Goal: Navigation & Orientation: Find specific page/section

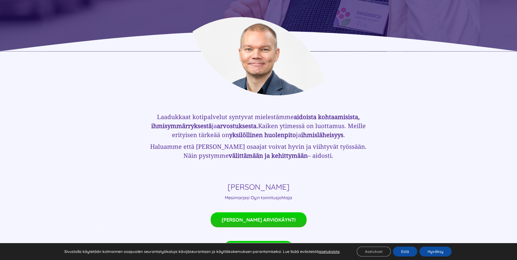
scroll to position [300, 0]
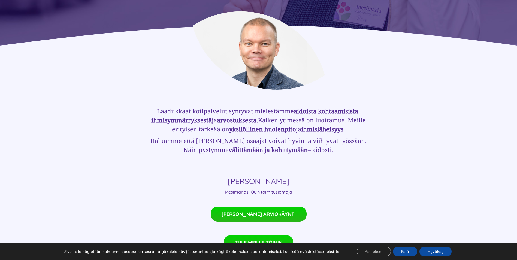
drag, startPoint x: 139, startPoint y: 160, endPoint x: 134, endPoint y: 153, distance: 8.6
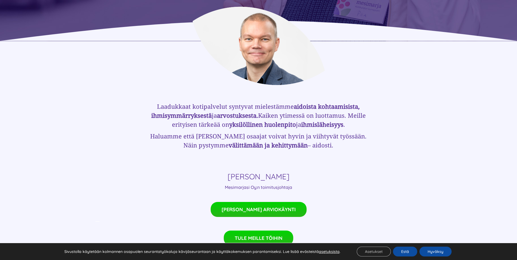
drag, startPoint x: 131, startPoint y: 163, endPoint x: 130, endPoint y: 167, distance: 3.9
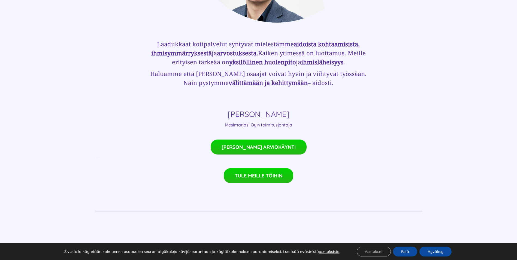
drag, startPoint x: 130, startPoint y: 167, endPoint x: 128, endPoint y: 184, distance: 17.6
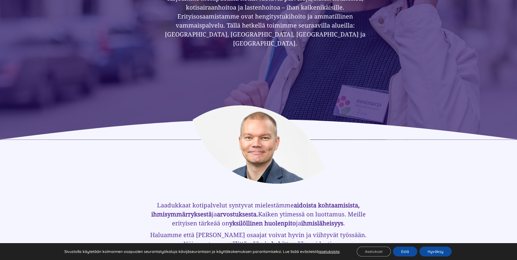
scroll to position [0, 0]
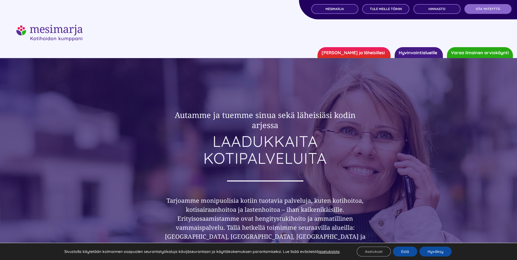
drag, startPoint x: 127, startPoint y: 183, endPoint x: 136, endPoint y: 39, distance: 144.6
click at [349, 6] on link "MESIMARJA" at bounding box center [334, 9] width 47 height 10
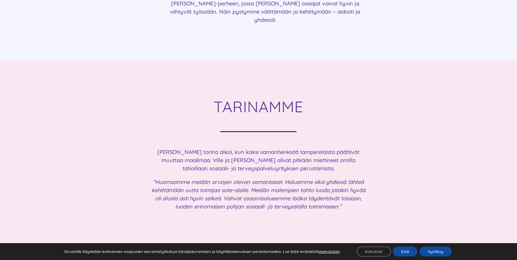
scroll to position [626, 0]
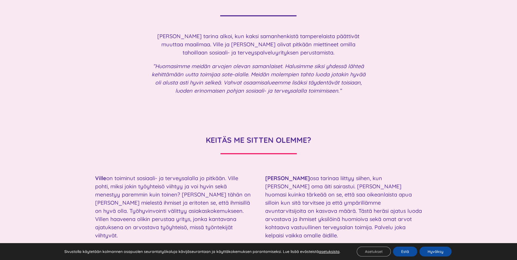
drag, startPoint x: 407, startPoint y: 60, endPoint x: 407, endPoint y: 69, distance: 9.5
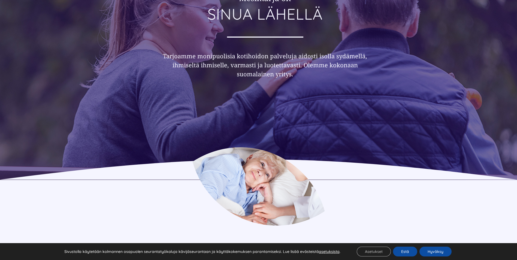
scroll to position [0, 0]
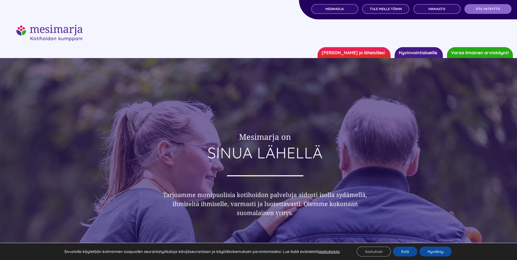
drag, startPoint x: 379, startPoint y: 109, endPoint x: 364, endPoint y: 8, distance: 102.7
click at [401, 12] on link "TULE MEILLE TÖIHIN" at bounding box center [385, 9] width 47 height 10
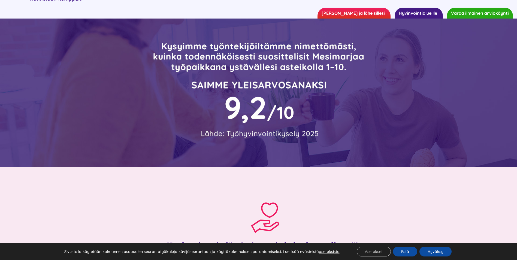
drag, startPoint x: 306, startPoint y: 172, endPoint x: 310, endPoint y: 179, distance: 8.2
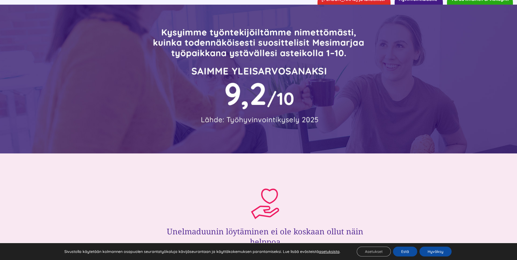
drag, startPoint x: 319, startPoint y: 152, endPoint x: 324, endPoint y: 158, distance: 7.4
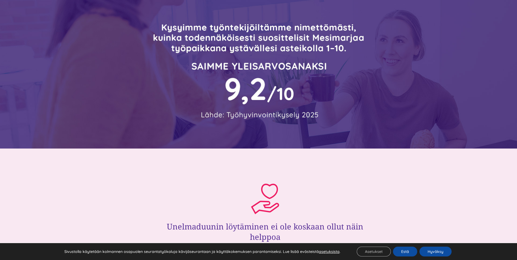
drag, startPoint x: 326, startPoint y: 148, endPoint x: 334, endPoint y: 153, distance: 10.0
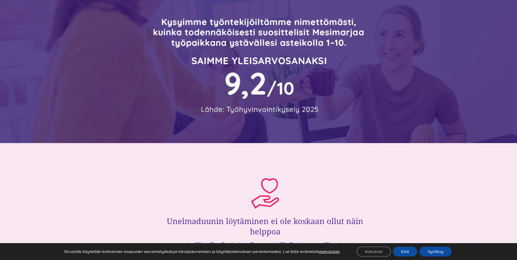
drag, startPoint x: 358, startPoint y: 84, endPoint x: 354, endPoint y: 91, distance: 8.1
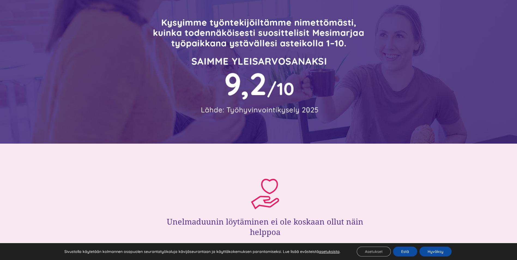
drag, startPoint x: 354, startPoint y: 91, endPoint x: 354, endPoint y: 85, distance: 5.7
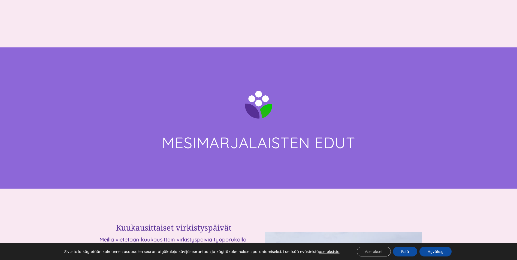
scroll to position [0, 0]
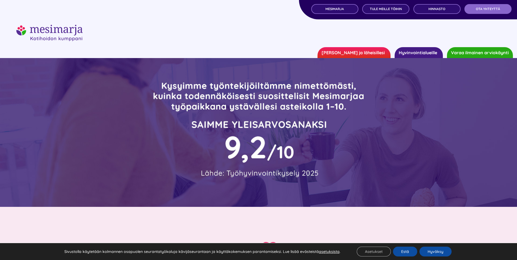
drag, startPoint x: 224, startPoint y: 164, endPoint x: 209, endPoint y: 20, distance: 145.4
click at [501, 10] on link "OTA YHTEYTTÄ" at bounding box center [487, 9] width 47 height 10
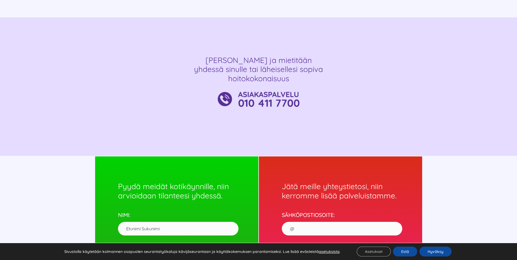
scroll to position [490, 0]
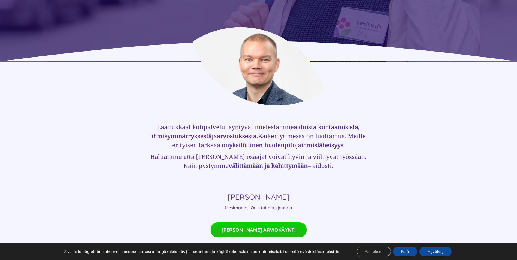
drag, startPoint x: 120, startPoint y: 82, endPoint x: 122, endPoint y: 87, distance: 5.4
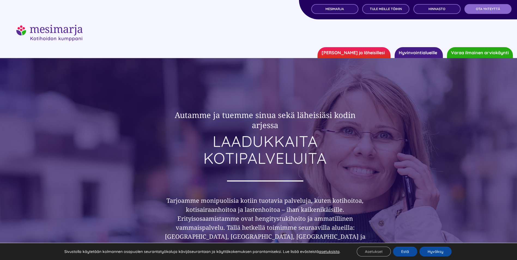
drag, startPoint x: 31, startPoint y: 181, endPoint x: 32, endPoint y: 69, distance: 111.1
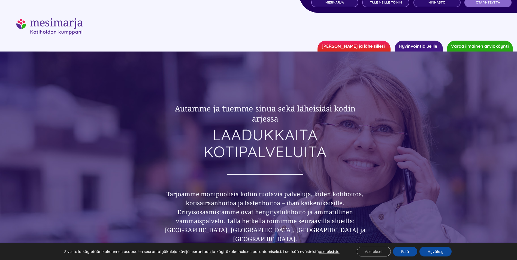
drag, startPoint x: 32, startPoint y: 71, endPoint x: 34, endPoint y: 89, distance: 17.5
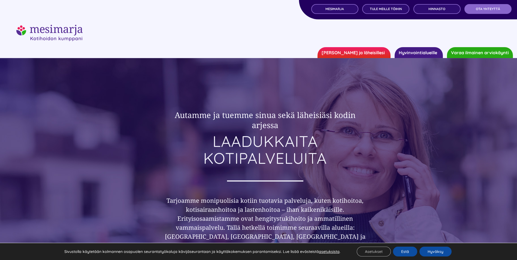
drag, startPoint x: 56, startPoint y: 140, endPoint x: 196, endPoint y: 58, distance: 161.5
click at [340, 10] on span "MESIMARJA" at bounding box center [334, 9] width 19 height 4
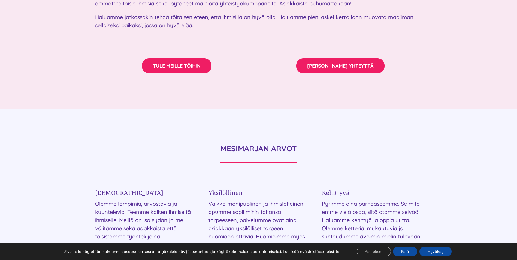
scroll to position [1144, 0]
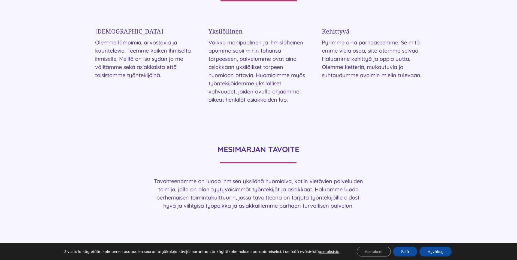
drag, startPoint x: 68, startPoint y: 132, endPoint x: 74, endPoint y: 148, distance: 16.5
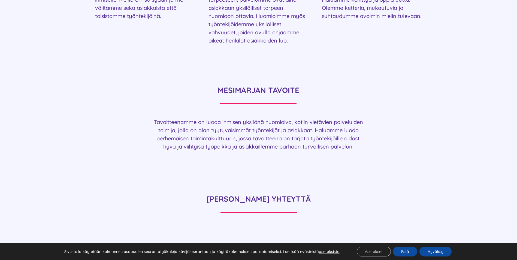
drag, startPoint x: 73, startPoint y: 147, endPoint x: 70, endPoint y: 173, distance: 26.4
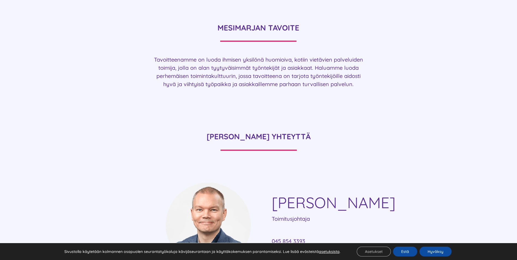
drag, startPoint x: 86, startPoint y: 141, endPoint x: 87, endPoint y: 160, distance: 18.6
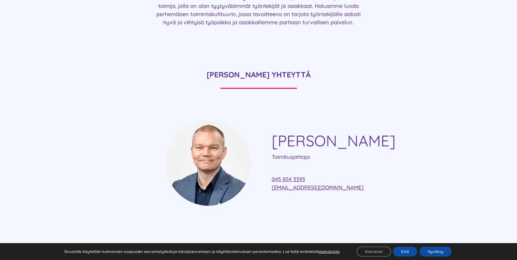
scroll to position [1432, 0]
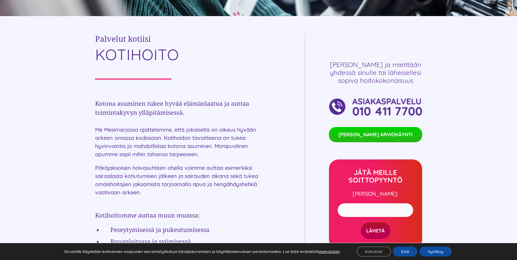
scroll to position [381, 0]
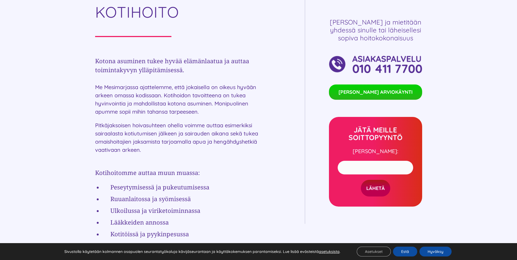
drag, startPoint x: 64, startPoint y: 95, endPoint x: 65, endPoint y: 111, distance: 16.1
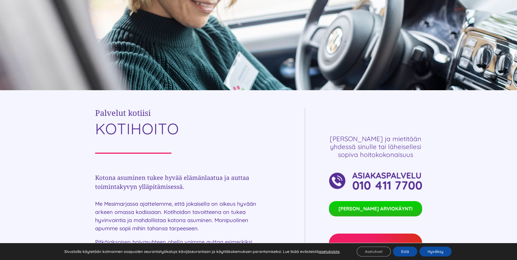
drag, startPoint x: 59, startPoint y: 95, endPoint x: 61, endPoint y: 81, distance: 14.0
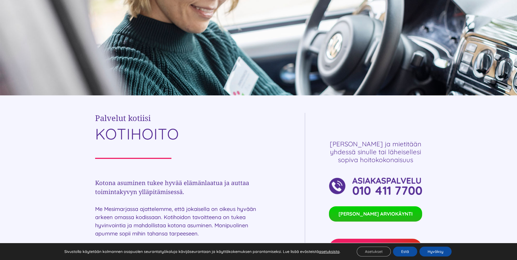
drag, startPoint x: 61, startPoint y: 81, endPoint x: 54, endPoint y: 104, distance: 23.9
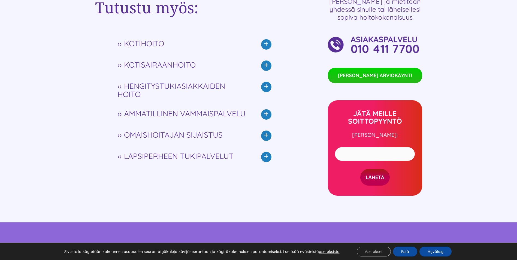
scroll to position [1298, 0]
